Goal: Transaction & Acquisition: Purchase product/service

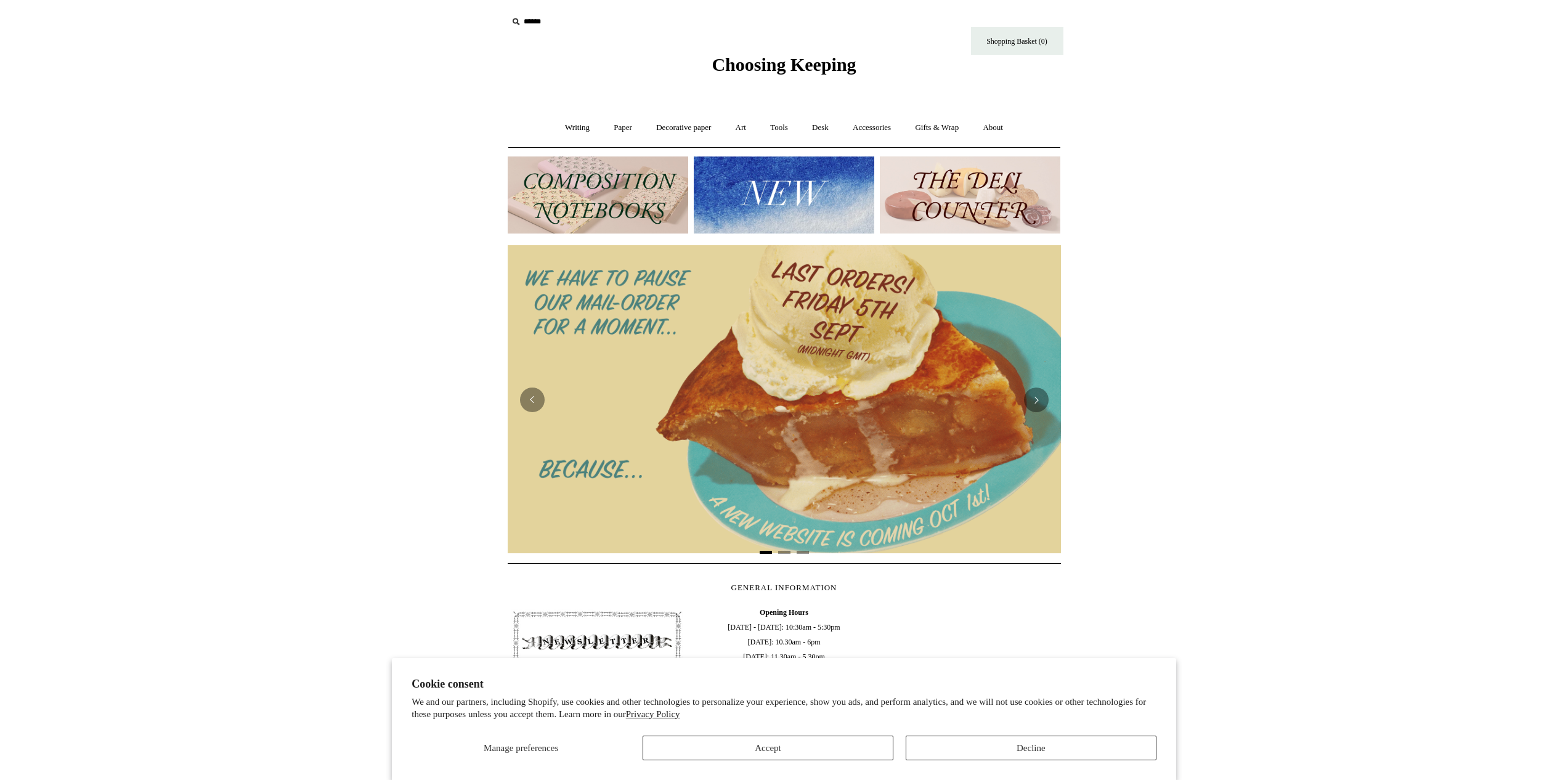
click at [759, 201] on img at bounding box center [784, 195] width 180 height 77
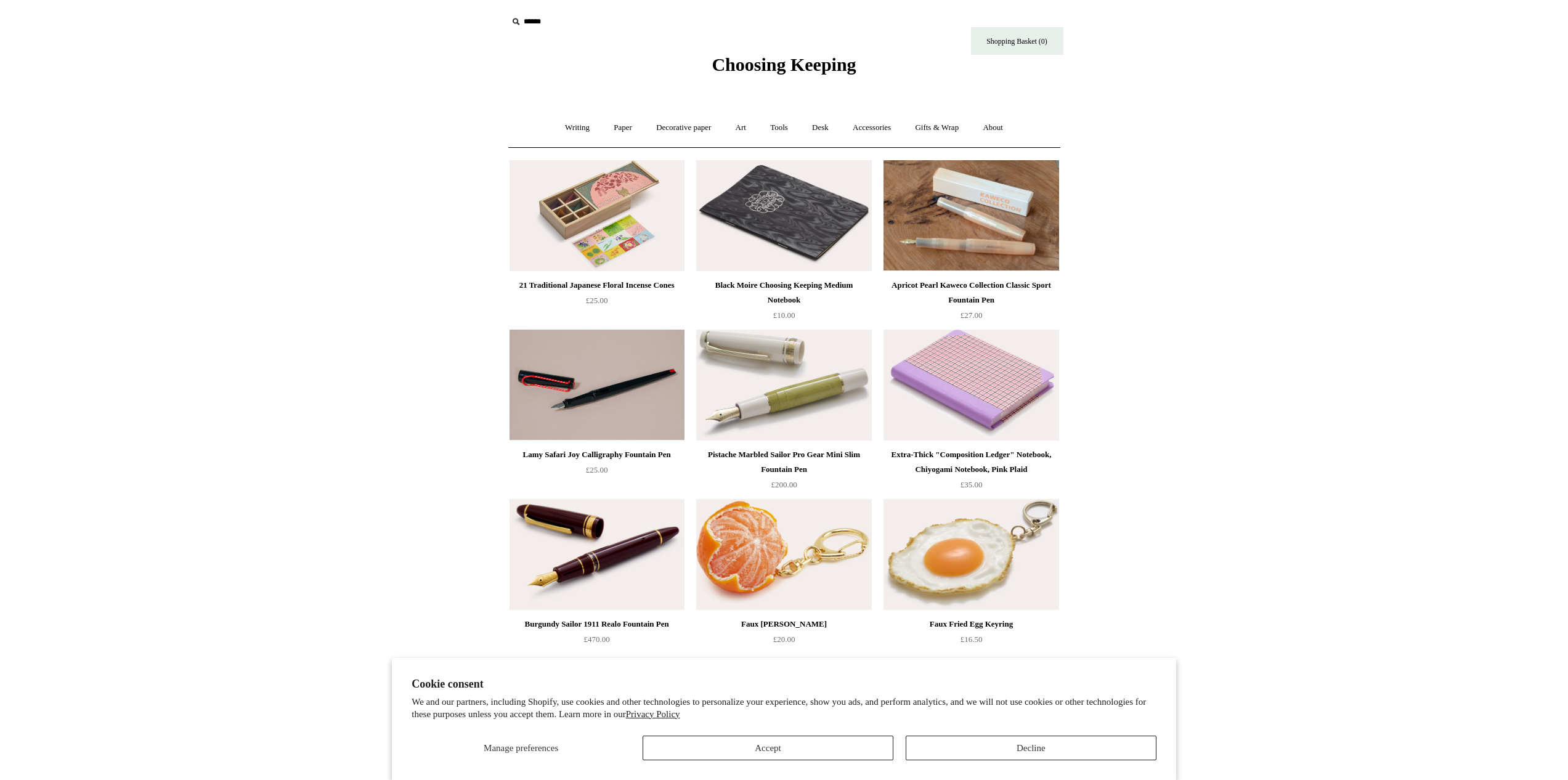
click at [768, 741] on button "Accept" at bounding box center [768, 747] width 251 height 24
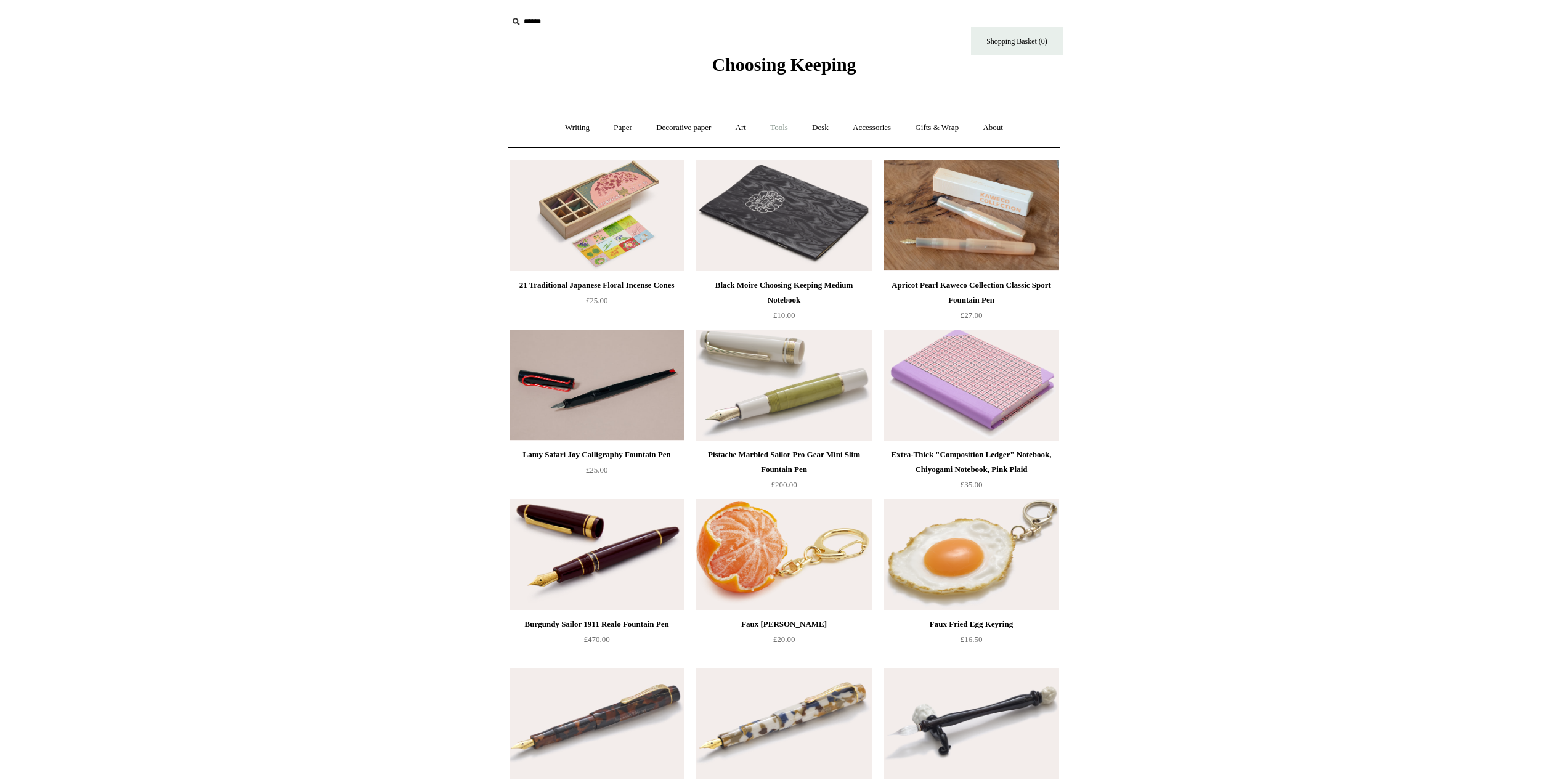
click at [786, 128] on link "Tools +" at bounding box center [779, 128] width 40 height 32
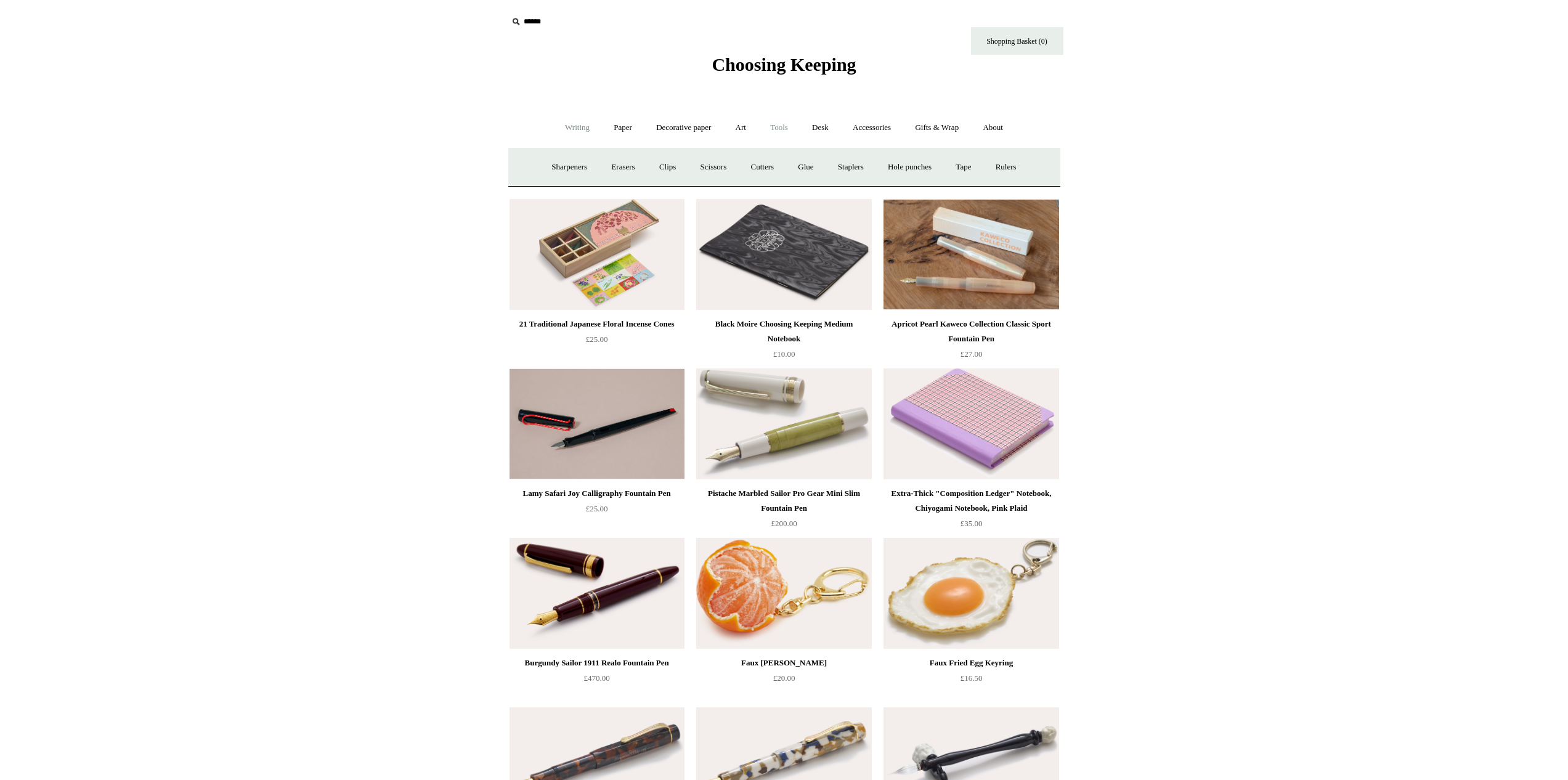
click at [566, 128] on link "Writing +" at bounding box center [578, 128] width 47 height 32
click at [930, 161] on link "Ink bottles & cartridges +" at bounding box center [943, 168] width 98 height 32
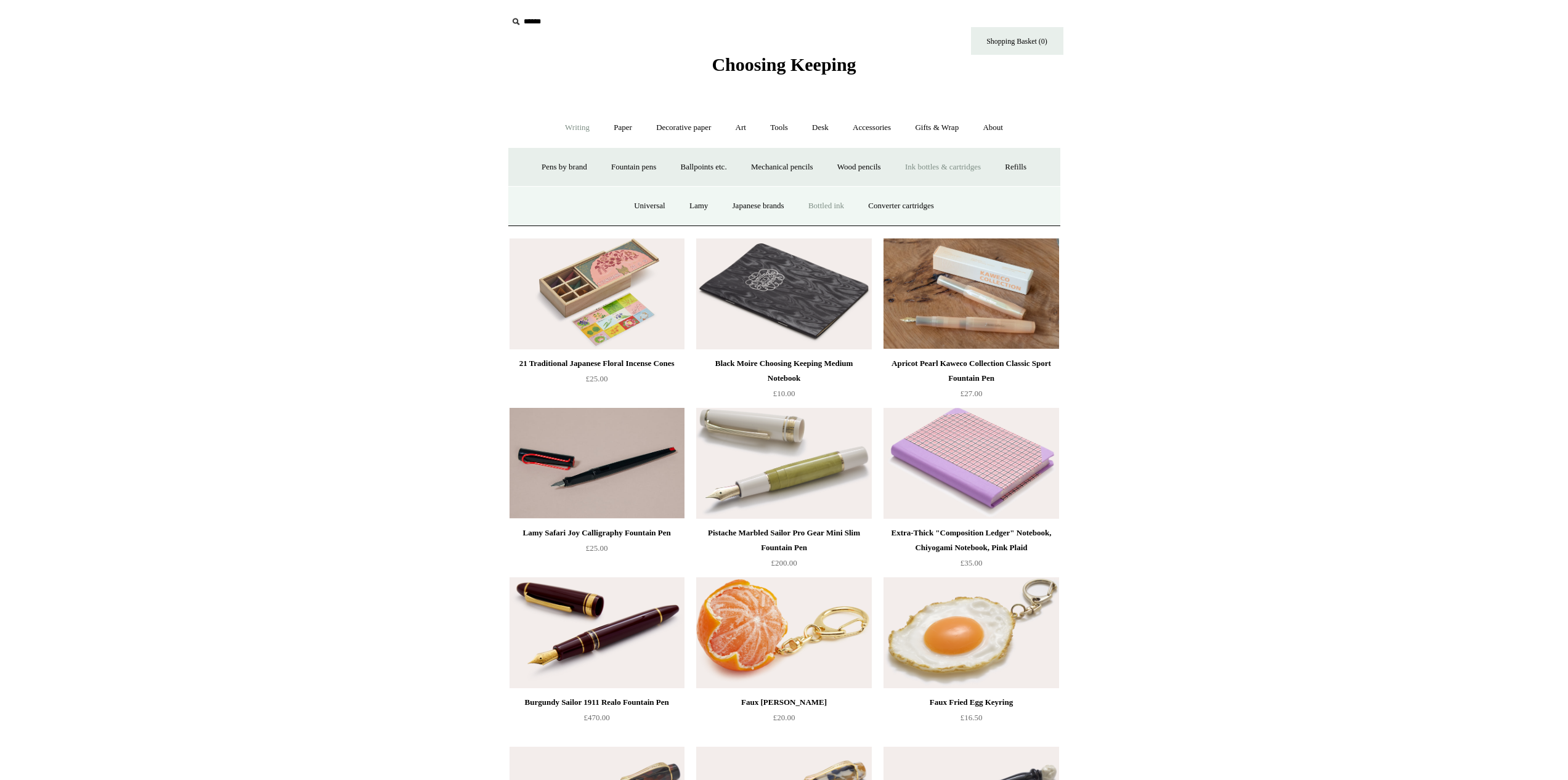
click at [819, 202] on link "Bottled ink" at bounding box center [826, 206] width 58 height 32
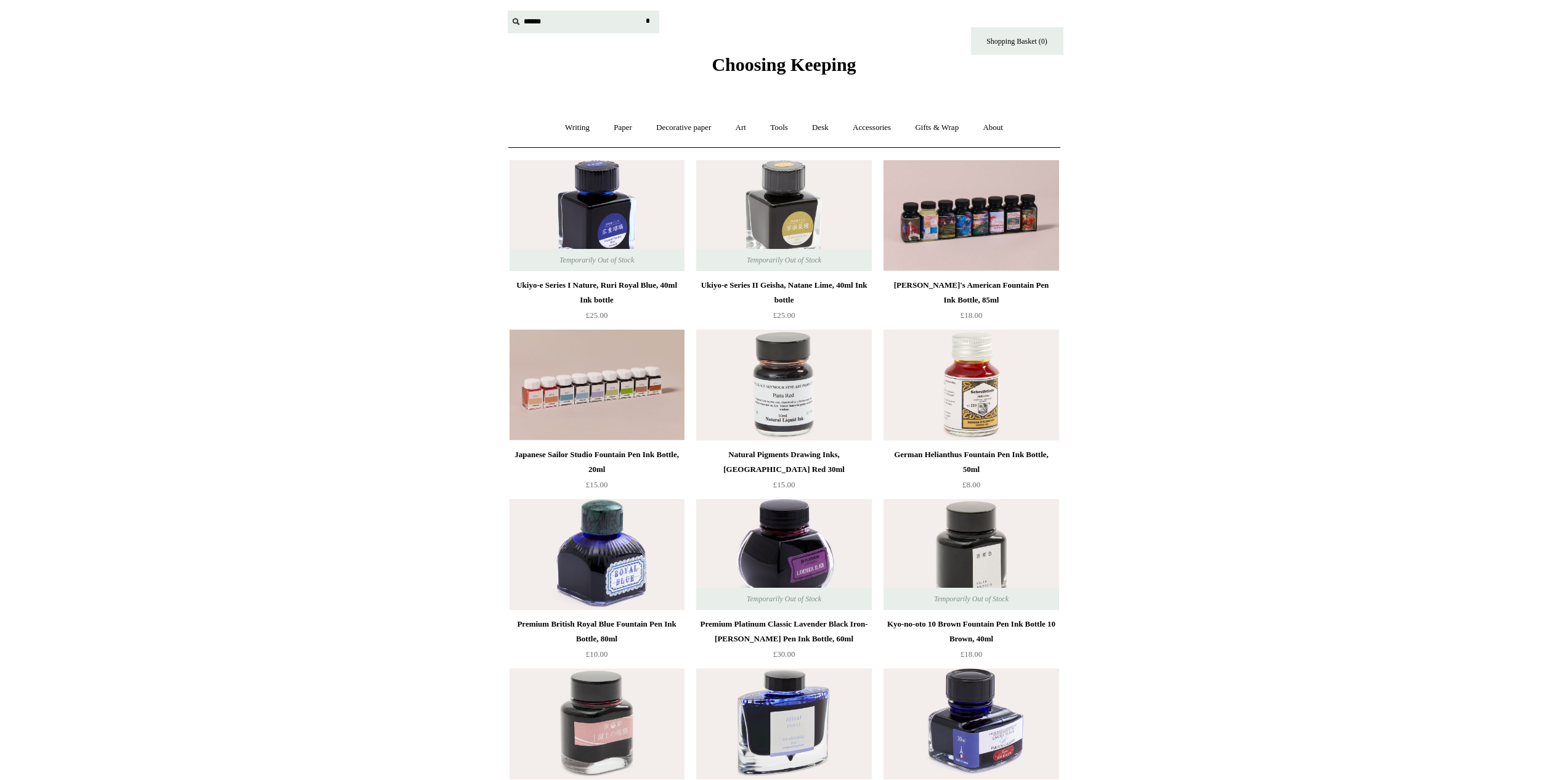
click at [537, 26] on input "text" at bounding box center [583, 22] width 151 height 23
type input "*********"
click at [648, 21] on input "*" at bounding box center [648, 22] width 13 height 22
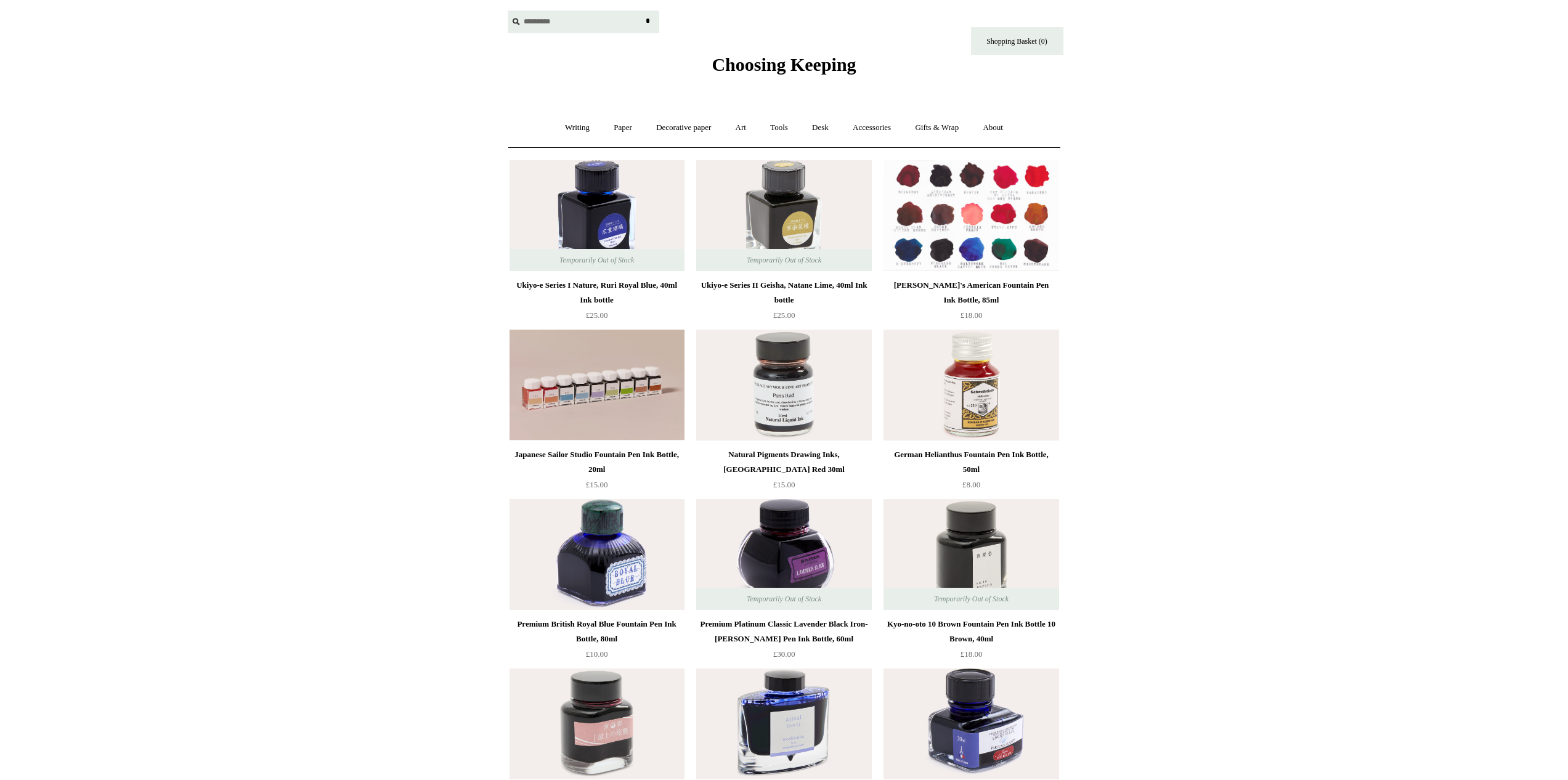
click at [1033, 226] on img at bounding box center [971, 215] width 175 height 111
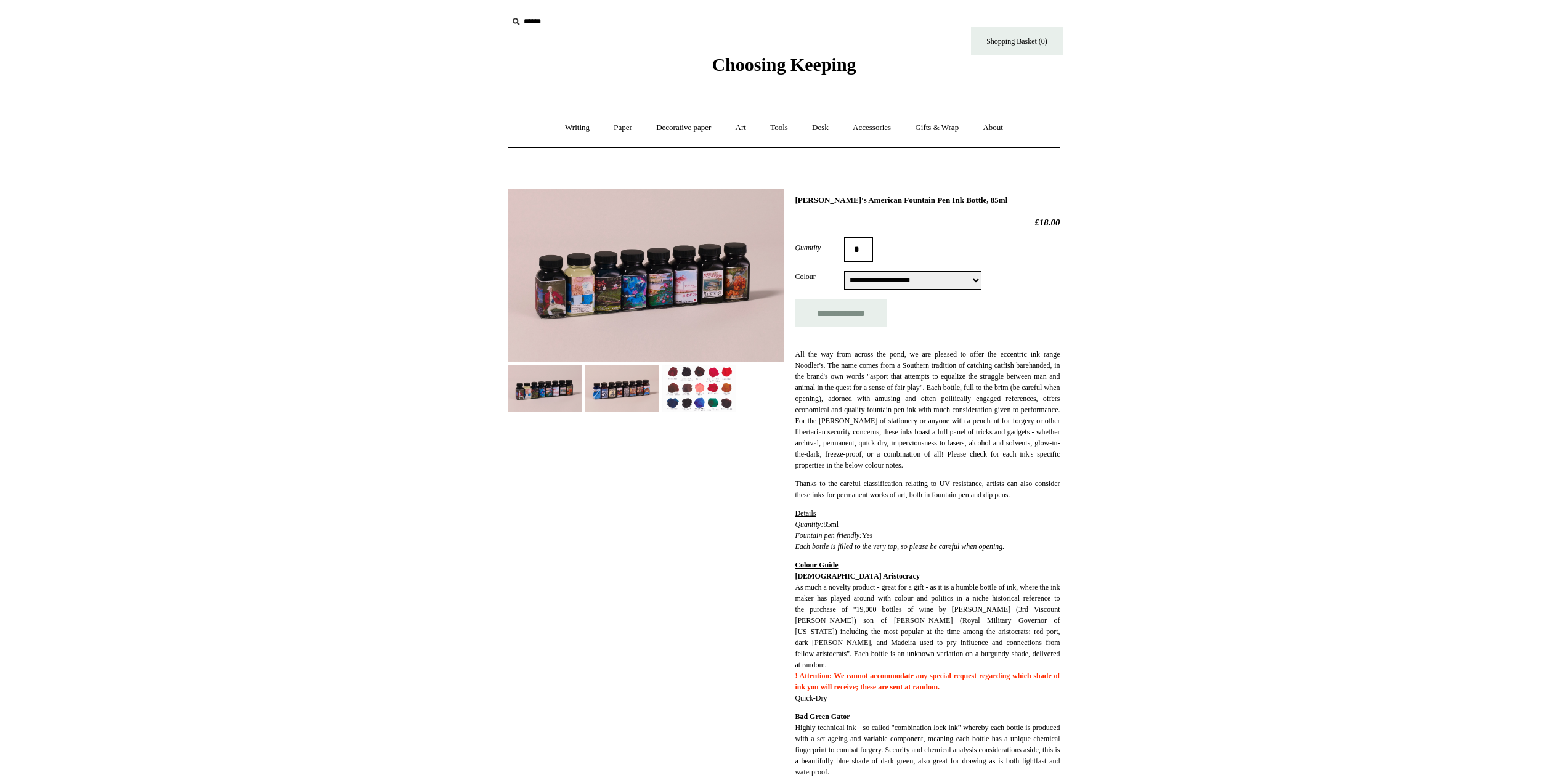
click at [705, 408] on img at bounding box center [699, 387] width 74 height 46
